Goal: Information Seeking & Learning: Learn about a topic

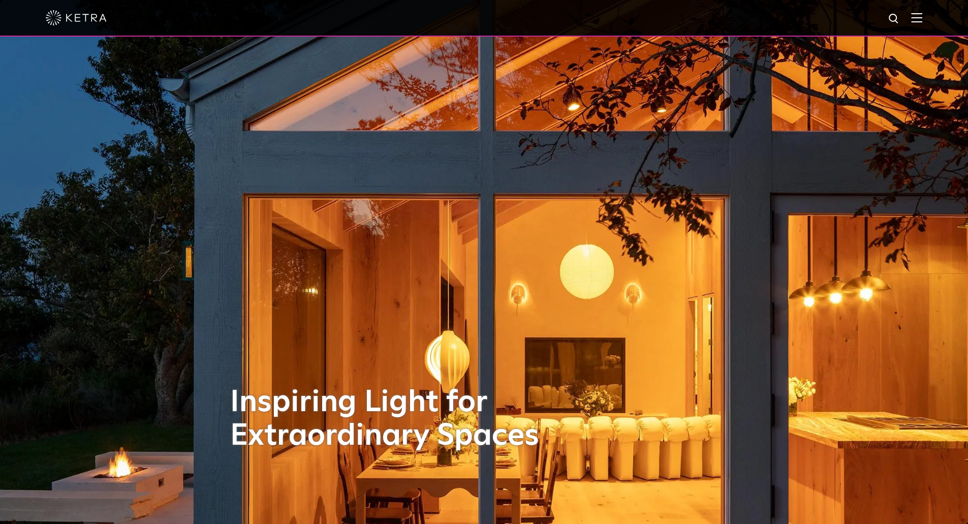
click at [922, 21] on img at bounding box center [916, 18] width 11 height 10
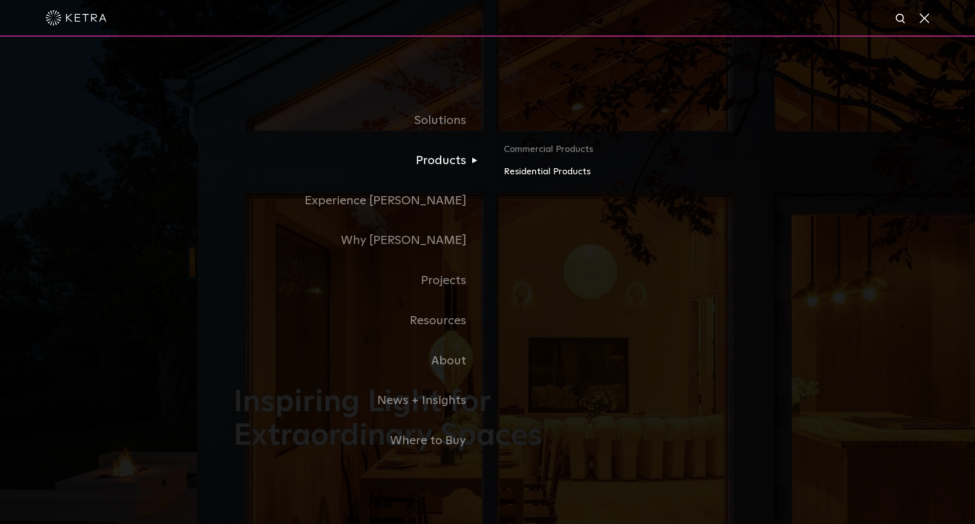
click at [519, 170] on link "Residential Products" at bounding box center [623, 172] width 238 height 15
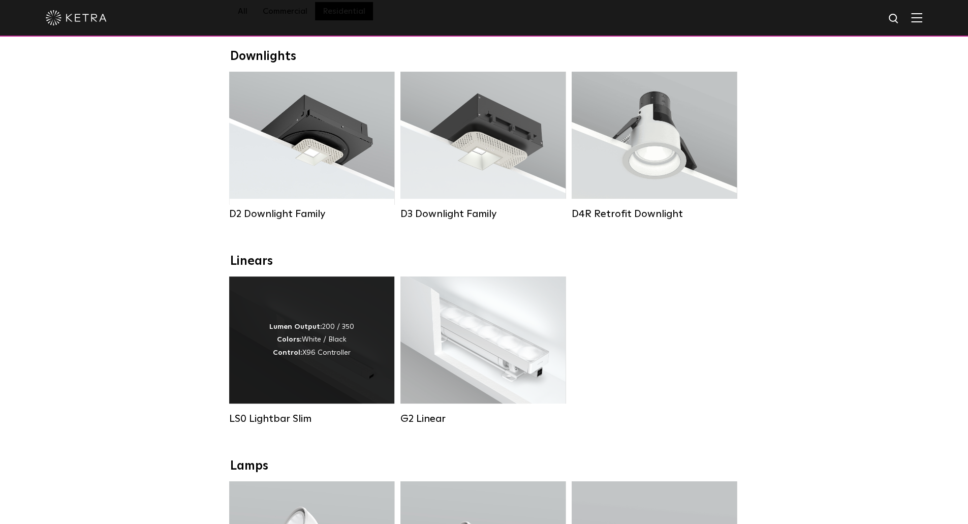
scroll to position [203, 0]
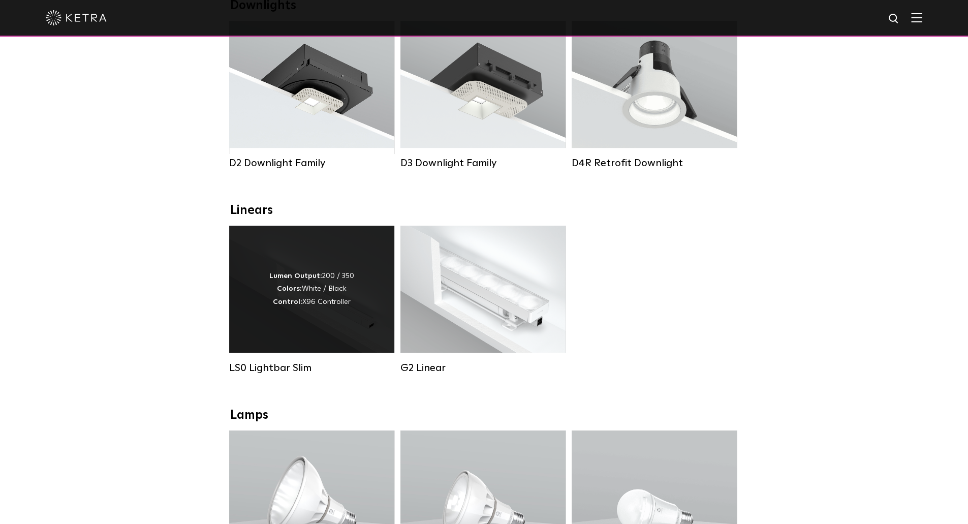
click at [313, 324] on div "Lumen Output: 200 / 350 Colors: White / Black Control: X96 Controller" at bounding box center [311, 289] width 165 height 127
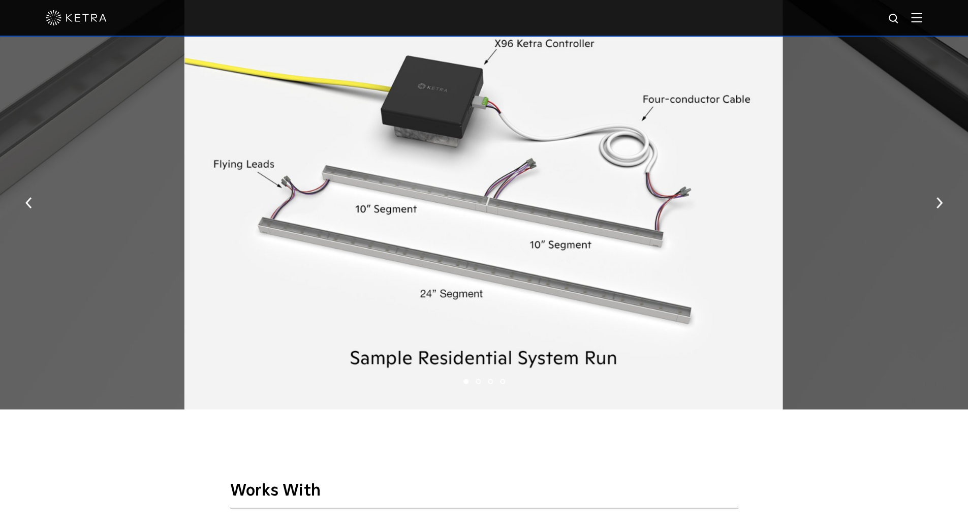
scroll to position [1473, 0]
